Goal: Information Seeking & Learning: Learn about a topic

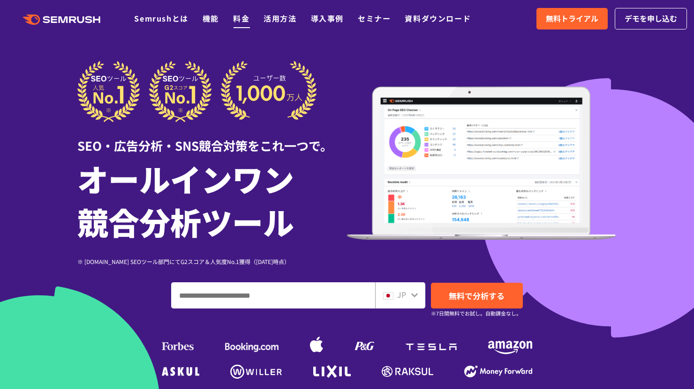
click at [242, 21] on link "料金" at bounding box center [241, 18] width 16 height 11
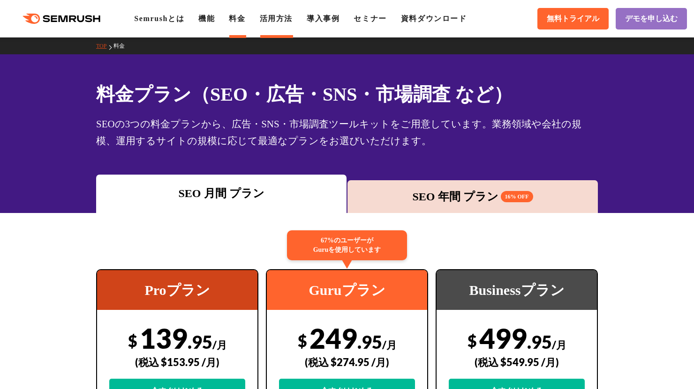
click at [290, 21] on link "活用方法" at bounding box center [276, 19] width 33 height 8
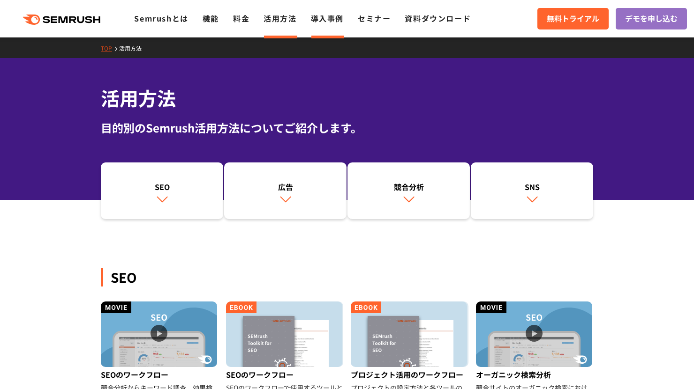
click at [327, 20] on link "導入事例" at bounding box center [327, 18] width 33 height 11
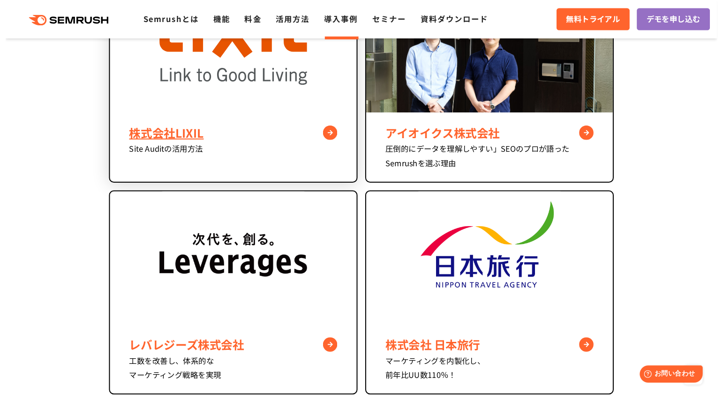
scroll to position [681, 0]
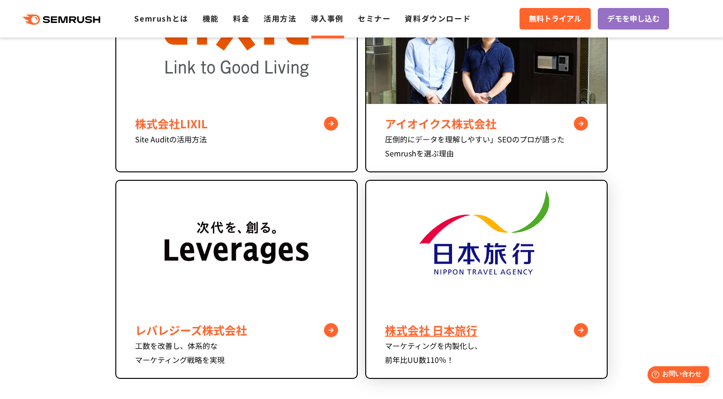
click at [486, 255] on img at bounding box center [486, 246] width 144 height 130
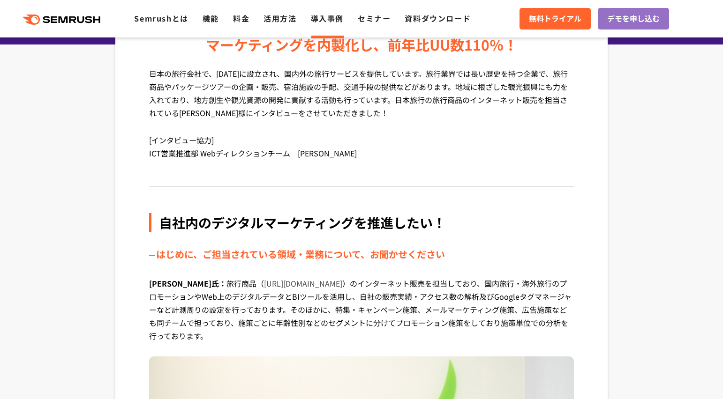
scroll to position [295, 0]
